Goal: Task Accomplishment & Management: Use online tool/utility

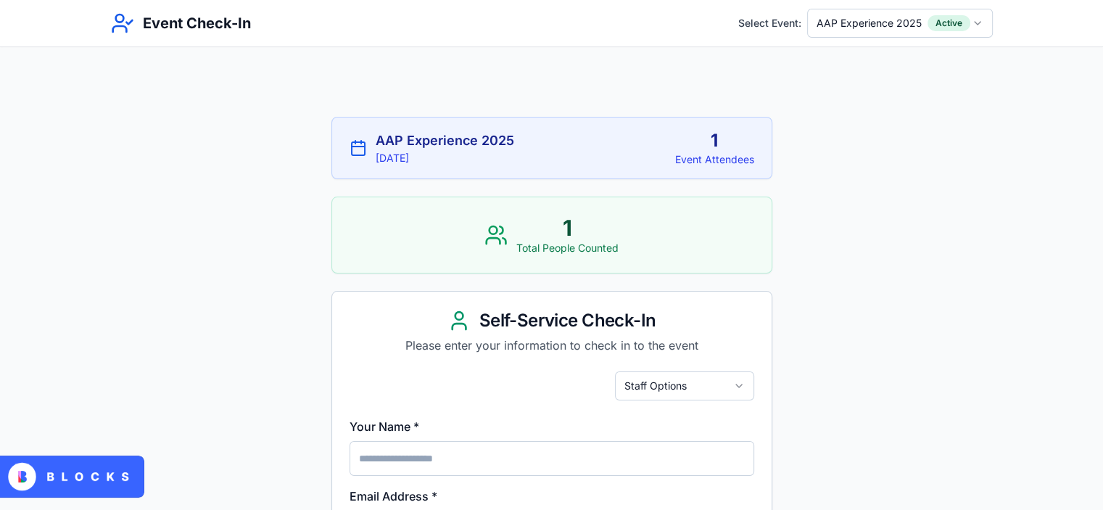
click at [892, 27] on html "Event Check-In Select Event: AAP Experience 2025 Active AAP Experience 2025 9/2…" at bounding box center [551, 501] width 1103 height 1002
click at [578, 233] on div "1" at bounding box center [567, 228] width 102 height 26
click at [571, 231] on div "1" at bounding box center [567, 228] width 102 height 26
click at [678, 241] on div "0 Total People Counted" at bounding box center [551, 234] width 439 height 75
